Goal: Task Accomplishment & Management: Complete application form

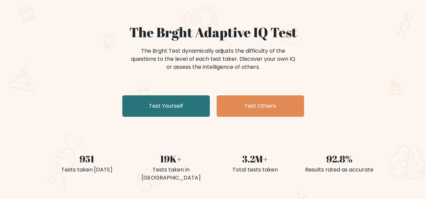
scroll to position [50, 0]
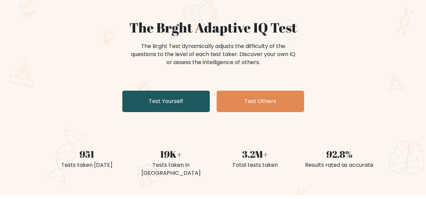
click at [169, 97] on link "Test Yourself" at bounding box center [165, 102] width 87 height 22
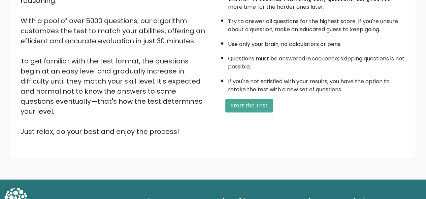
scroll to position [108, 0]
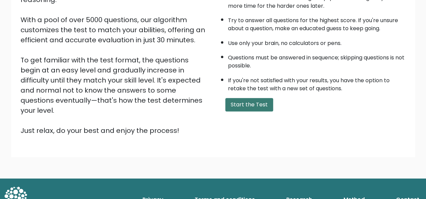
click at [264, 104] on button "Start the Test" at bounding box center [249, 104] width 48 height 13
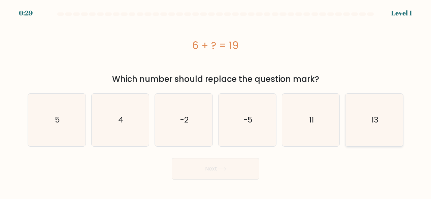
click at [375, 128] on icon "13" at bounding box center [374, 120] width 53 height 53
click at [216, 102] on input "f. 13" at bounding box center [215, 101] width 0 height 2
radio input "true"
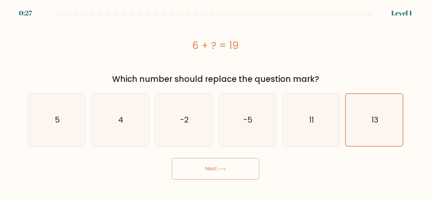
click at [209, 172] on button "Next" at bounding box center [215, 169] width 87 height 22
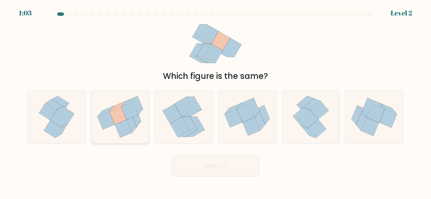
click at [103, 112] on icon at bounding box center [105, 111] width 16 height 10
click at [215, 102] on input "b." at bounding box center [215, 101] width 0 height 2
radio input "true"
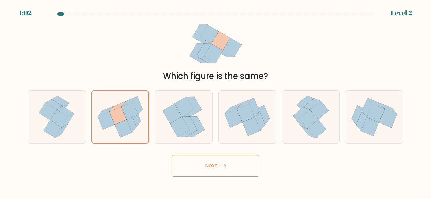
click at [218, 172] on button "Next" at bounding box center [215, 166] width 87 height 22
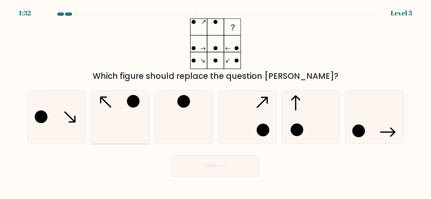
click at [122, 110] on icon at bounding box center [120, 117] width 53 height 53
click at [215, 102] on input "b." at bounding box center [215, 101] width 0 height 2
radio input "true"
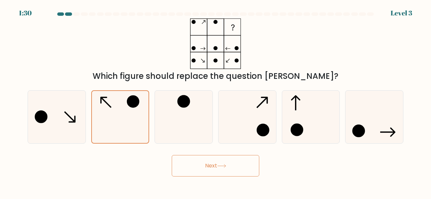
click at [208, 168] on button "Next" at bounding box center [215, 166] width 87 height 22
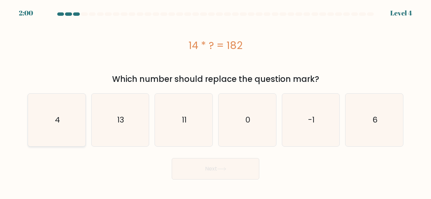
click at [71, 111] on icon "4" at bounding box center [56, 120] width 53 height 53
click at [215, 102] on input "a. 4" at bounding box center [215, 101] width 0 height 2
radio input "true"
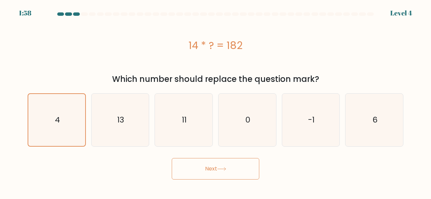
click at [180, 165] on button "Next" at bounding box center [215, 169] width 87 height 22
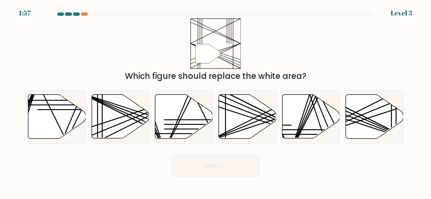
click at [186, 169] on button "Next" at bounding box center [215, 166] width 87 height 22
click at [103, 104] on line at bounding box center [137, 118] width 115 height 51
click at [215, 102] on input "b." at bounding box center [215, 101] width 0 height 2
radio input "true"
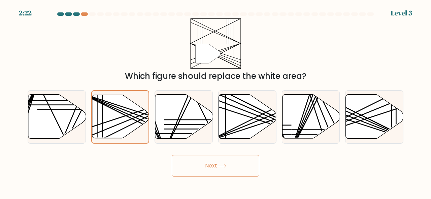
click at [201, 160] on button "Next" at bounding box center [215, 166] width 87 height 22
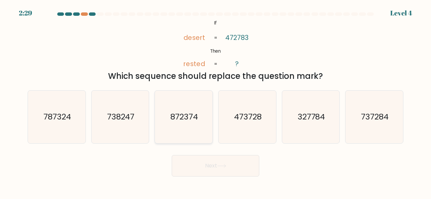
click at [178, 111] on icon "872374" at bounding box center [183, 117] width 53 height 53
click at [215, 102] on input "c. 872374" at bounding box center [215, 101] width 0 height 2
radio input "true"
click at [201, 163] on button "Next" at bounding box center [215, 166] width 87 height 22
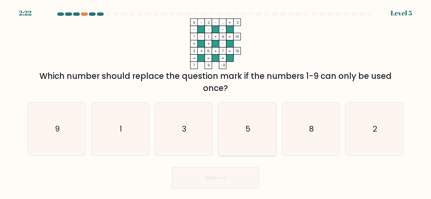
click at [244, 103] on icon "5" at bounding box center [247, 129] width 53 height 53
click at [216, 102] on input "d. 5" at bounding box center [215, 101] width 0 height 2
radio input "true"
click at [223, 176] on button "Next" at bounding box center [215, 179] width 87 height 22
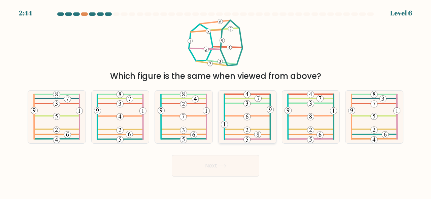
click at [248, 110] on icon at bounding box center [247, 117] width 53 height 53
click at [216, 102] on input "d." at bounding box center [215, 101] width 0 height 2
radio input "true"
click at [222, 162] on button "Next" at bounding box center [215, 166] width 87 height 22
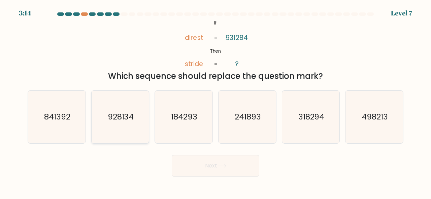
click at [139, 120] on icon "928134" at bounding box center [120, 117] width 53 height 53
click at [215, 102] on input "b. 928134" at bounding box center [215, 101] width 0 height 2
radio input "true"
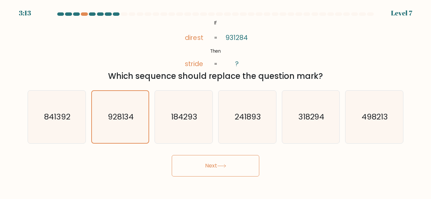
click at [228, 172] on button "Next" at bounding box center [215, 166] width 87 height 22
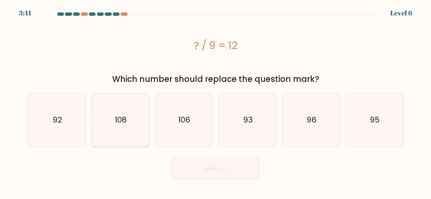
click at [134, 115] on icon "108" at bounding box center [120, 120] width 53 height 53
click at [215, 102] on input "b. 108" at bounding box center [215, 101] width 0 height 2
radio input "true"
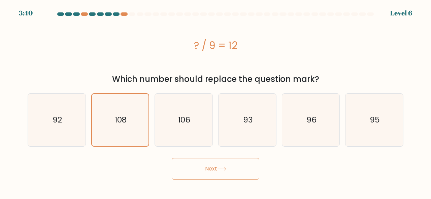
click at [221, 168] on icon at bounding box center [221, 170] width 9 height 4
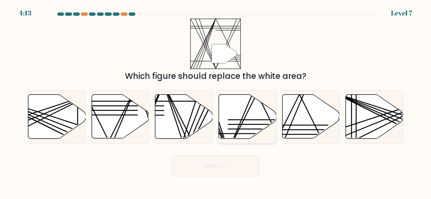
click at [234, 121] on icon at bounding box center [248, 117] width 58 height 44
click at [216, 102] on input "d." at bounding box center [215, 101] width 0 height 2
radio input "true"
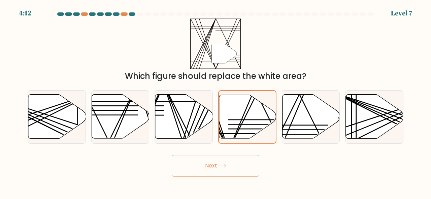
click at [221, 168] on icon at bounding box center [221, 167] width 9 height 4
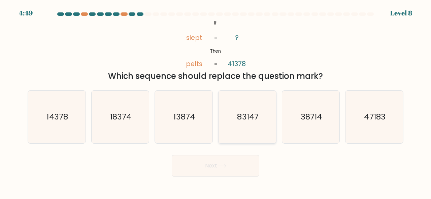
click at [256, 118] on text "83147" at bounding box center [247, 116] width 21 height 11
click at [216, 102] on input "d. 83147" at bounding box center [215, 101] width 0 height 2
radio input "true"
click at [213, 165] on button "Next" at bounding box center [215, 166] width 87 height 22
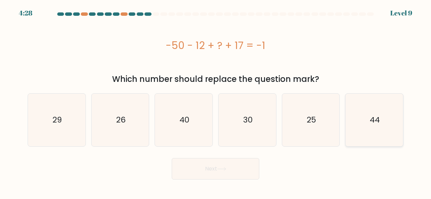
click at [388, 106] on icon "44" at bounding box center [374, 120] width 53 height 53
click at [216, 102] on input "f. 44" at bounding box center [215, 101] width 0 height 2
radio input "true"
click at [230, 177] on button "Next" at bounding box center [215, 169] width 87 height 22
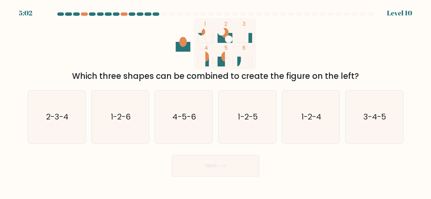
click at [391, 8] on div "Level 10" at bounding box center [399, 13] width 25 height 10
click at [265, 14] on div at bounding box center [266, 13] width 7 height 3
click at [108, 104] on icon "1-2-6" at bounding box center [120, 117] width 53 height 53
click at [215, 102] on input "b. 1-2-6" at bounding box center [215, 101] width 0 height 2
radio input "true"
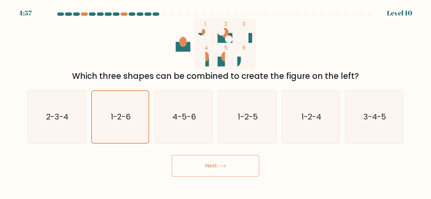
click at [220, 164] on button "Next" at bounding box center [215, 166] width 87 height 22
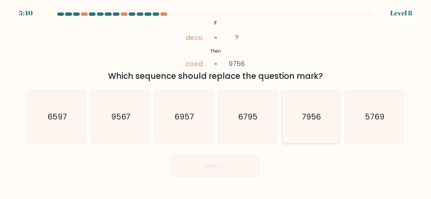
click at [318, 105] on icon "7956" at bounding box center [310, 117] width 53 height 53
click at [216, 102] on input "e. 7956" at bounding box center [215, 101] width 0 height 2
radio input "true"
click at [248, 160] on button "Next" at bounding box center [215, 166] width 87 height 22
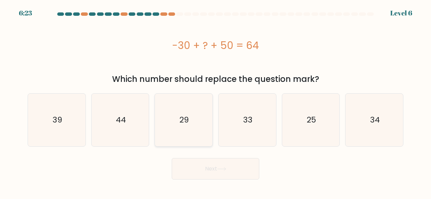
click at [201, 132] on icon "29" at bounding box center [183, 120] width 53 height 53
click at [215, 102] on input "c. 29" at bounding box center [215, 101] width 0 height 2
radio input "true"
click at [172, 158] on button "Next" at bounding box center [215, 169] width 87 height 22
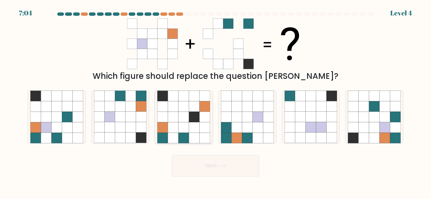
click at [199, 121] on icon at bounding box center [194, 117] width 10 height 10
click at [215, 102] on input "c." at bounding box center [215, 101] width 0 height 2
radio input "true"
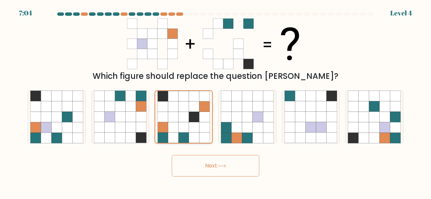
click at [199, 121] on icon at bounding box center [204, 117] width 10 height 10
click at [215, 102] on input "c." at bounding box center [215, 101] width 0 height 2
click at [282, 115] on div at bounding box center [311, 116] width 58 height 53
click at [216, 102] on input "e." at bounding box center [215, 101] width 0 height 2
radio input "true"
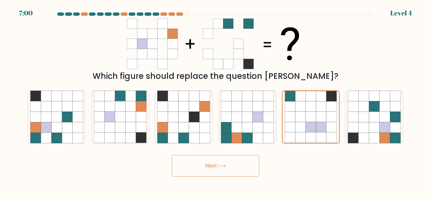
click at [198, 169] on button "Next" at bounding box center [215, 166] width 87 height 22
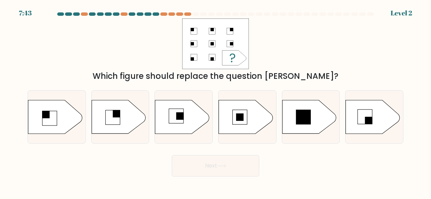
click at [153, 113] on div "c." at bounding box center [184, 116] width 64 height 53
click at [177, 122] on rect at bounding box center [176, 116] width 14 height 14
click at [215, 102] on input "c." at bounding box center [215, 101] width 0 height 2
radio input "true"
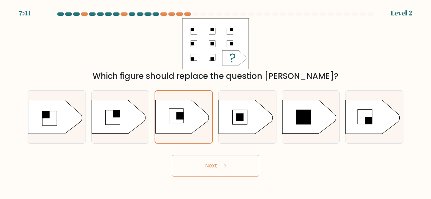
click at [190, 164] on button "Next" at bounding box center [215, 166] width 87 height 22
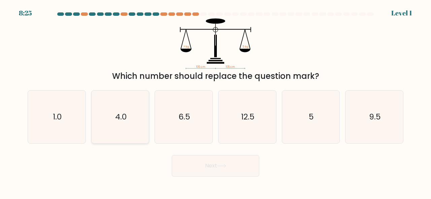
click at [115, 110] on icon "4.0" at bounding box center [120, 117] width 53 height 53
click at [215, 102] on input "b. 4.0" at bounding box center [215, 101] width 0 height 2
radio input "true"
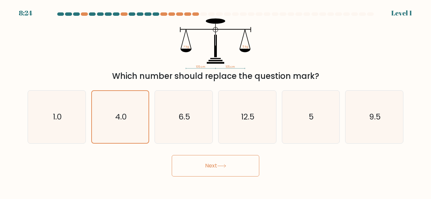
click at [190, 169] on button "Next" at bounding box center [215, 166] width 87 height 22
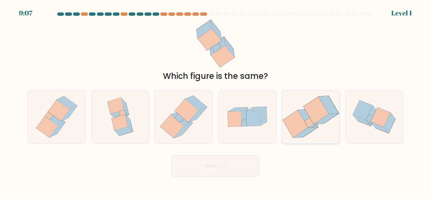
click at [331, 121] on icon at bounding box center [311, 117] width 58 height 52
click at [216, 102] on input "e." at bounding box center [215, 101] width 0 height 2
radio input "true"
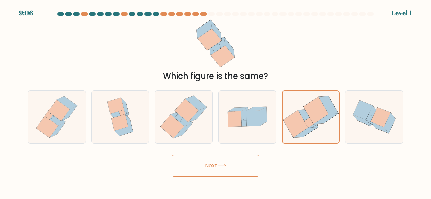
click at [174, 165] on button "Next" at bounding box center [215, 166] width 87 height 22
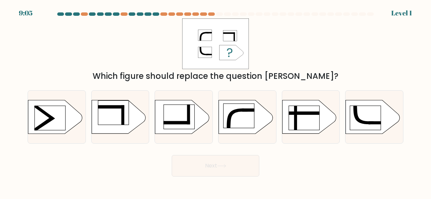
click at [174, 165] on button "Next" at bounding box center [215, 166] width 87 height 22
